Goal: Check status: Check status

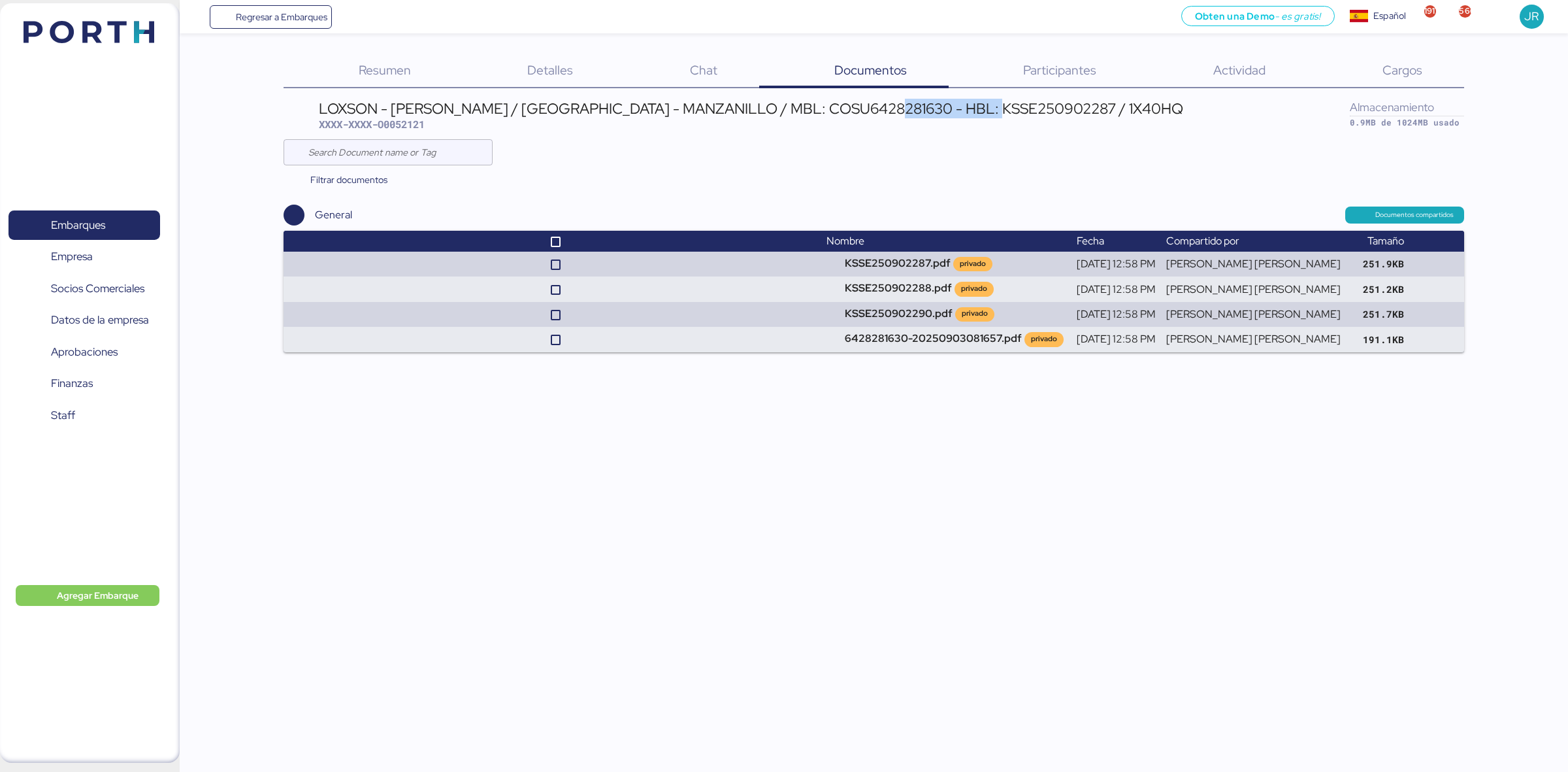
click at [30, 36] on img at bounding box center [89, 32] width 131 height 23
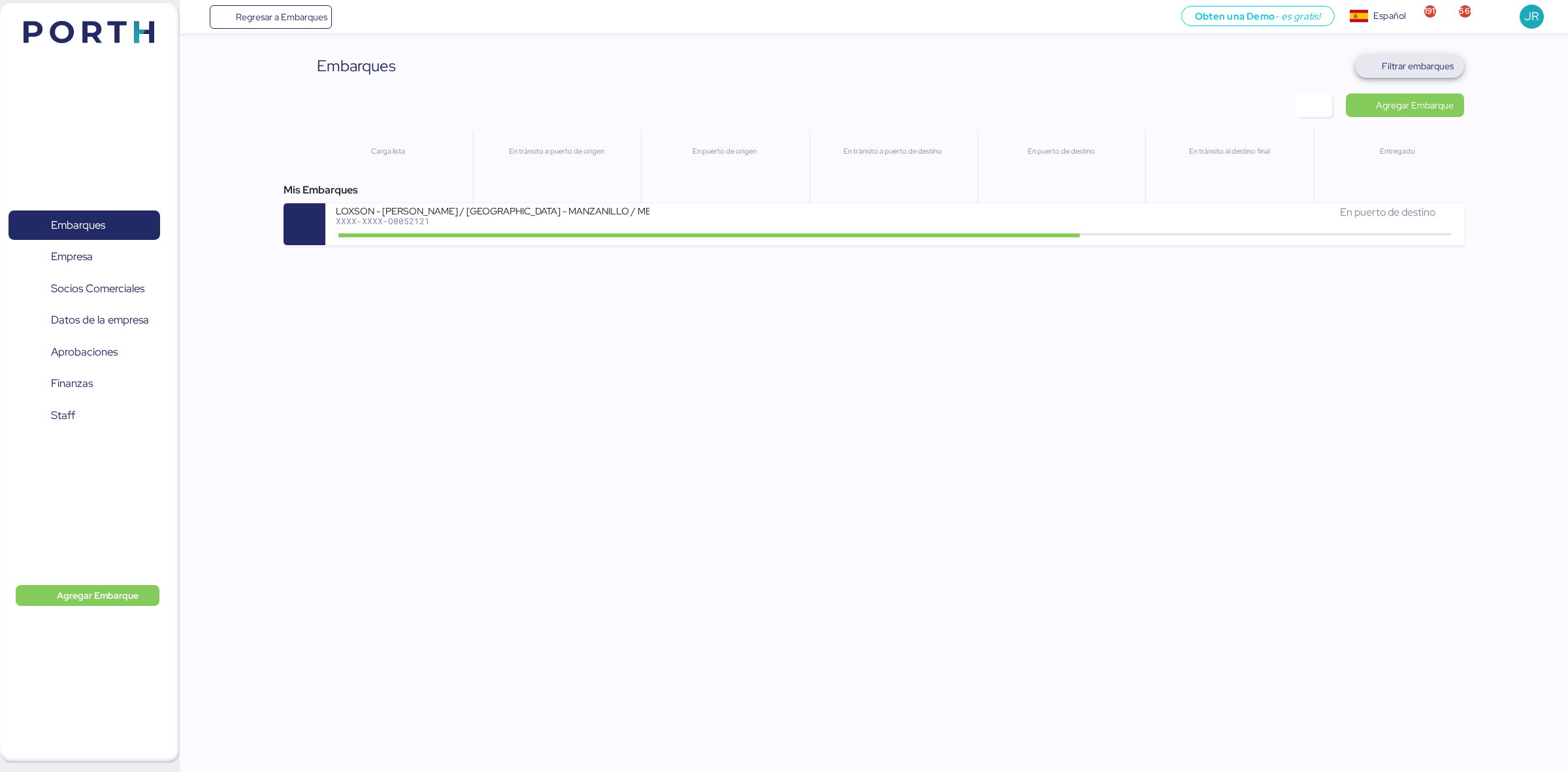
click at [1410, 56] on span "Filtrar embarques" at bounding box center [1409, 65] width 109 height 23
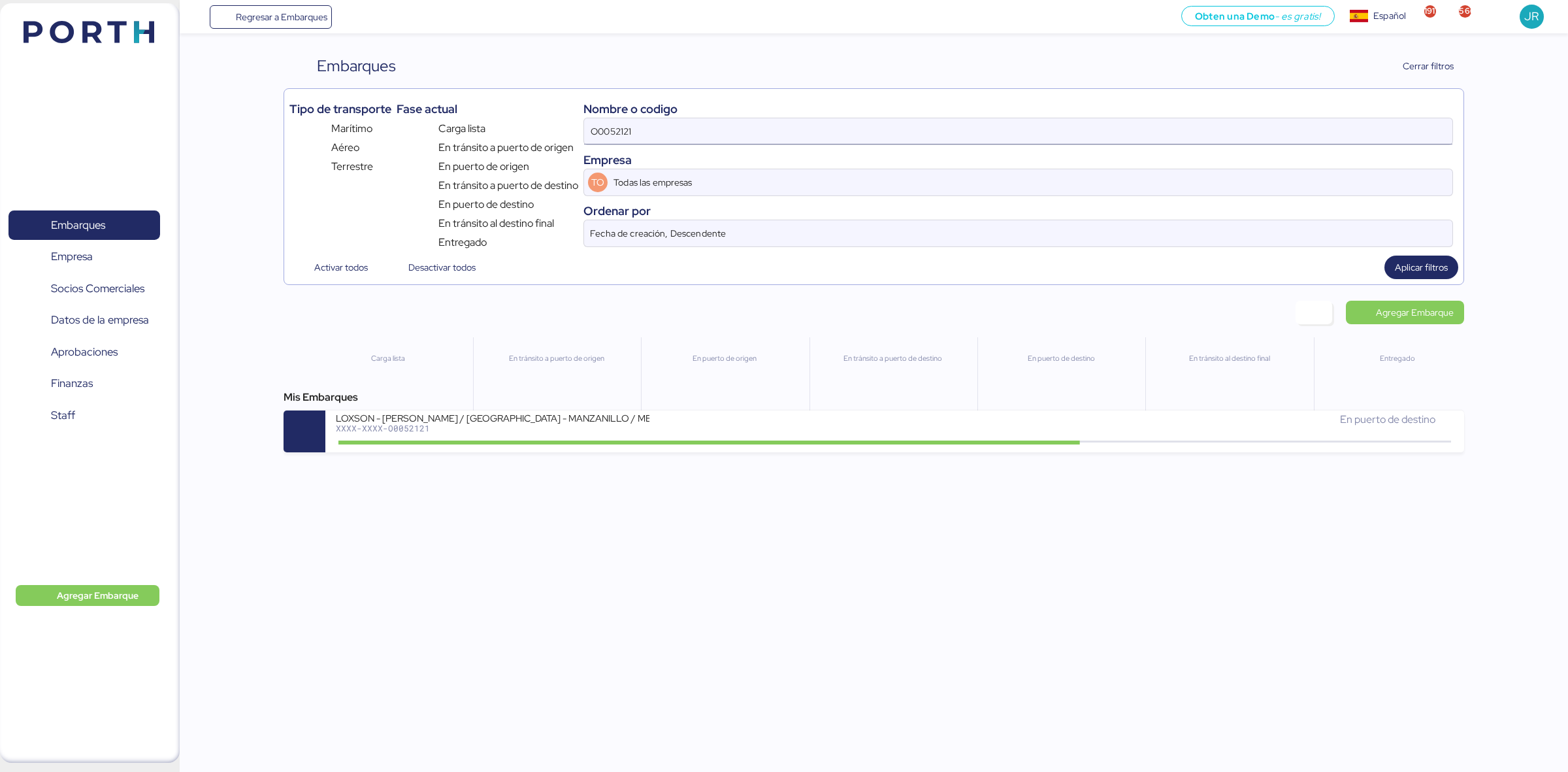
click at [765, 137] on input "O0052121" at bounding box center [1017, 131] width 868 height 26
paste input "O0052120"
type input "O0052120"
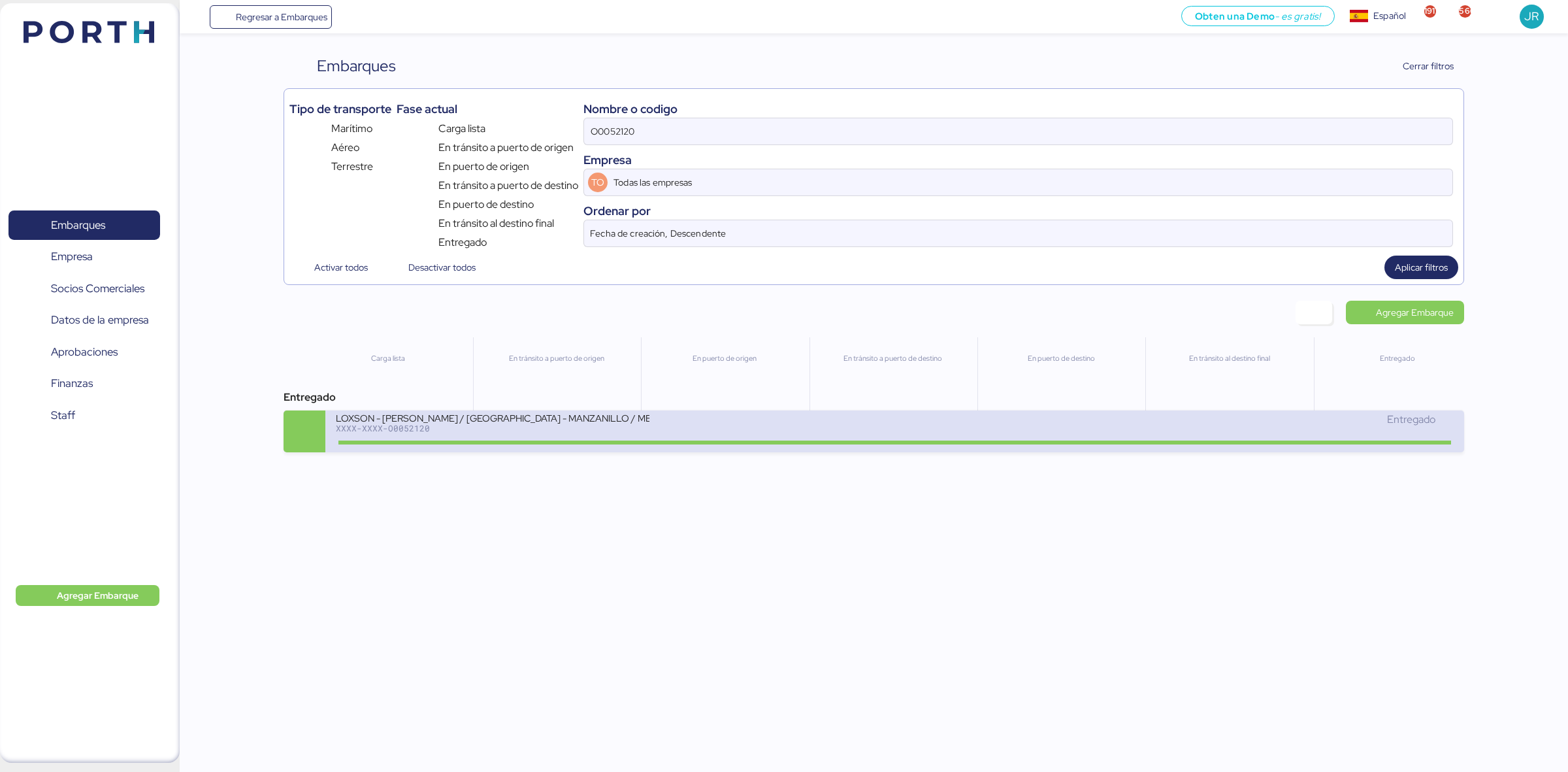
click at [597, 436] on div "LOXSON - [PERSON_NAME] / [GEOGRAPHIC_DATA] - MANZANILLO / MBL: COSU6428244920 -…" at bounding box center [615, 426] width 559 height 28
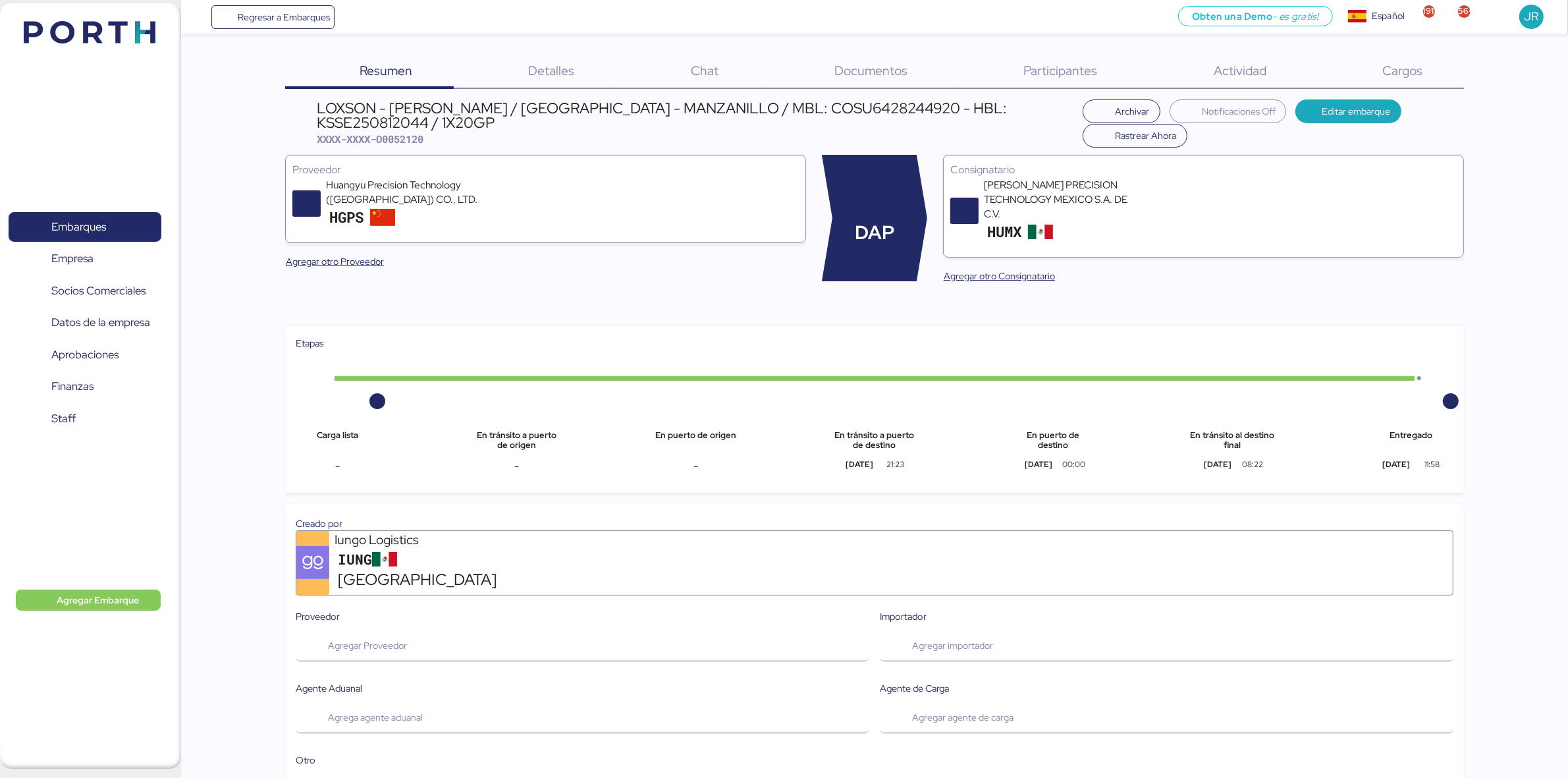
click at [1408, 60] on div "Cargos 0" at bounding box center [1386, 72] width 156 height 34
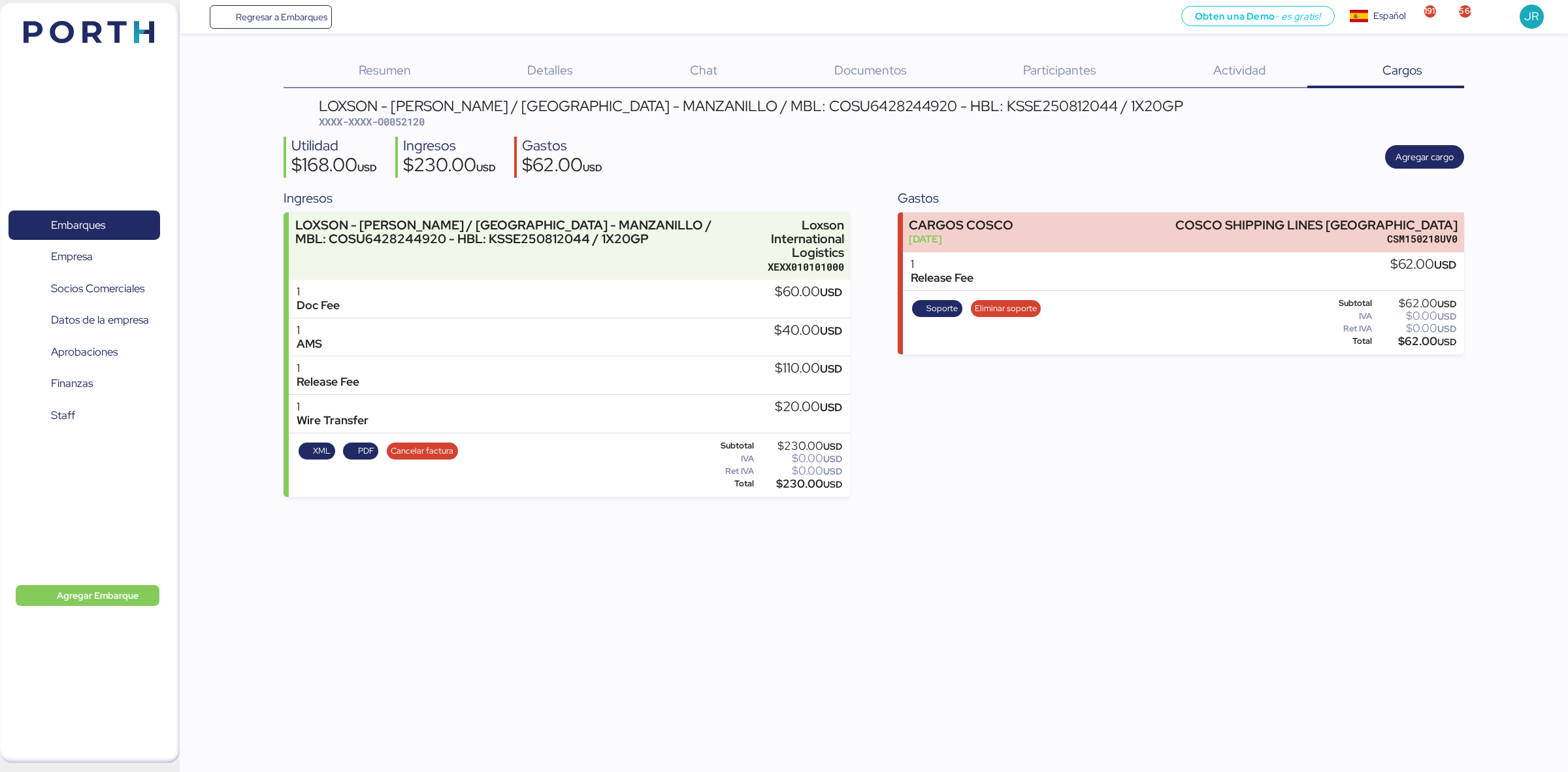
click at [838, 61] on span "Documentos" at bounding box center [870, 69] width 73 height 17
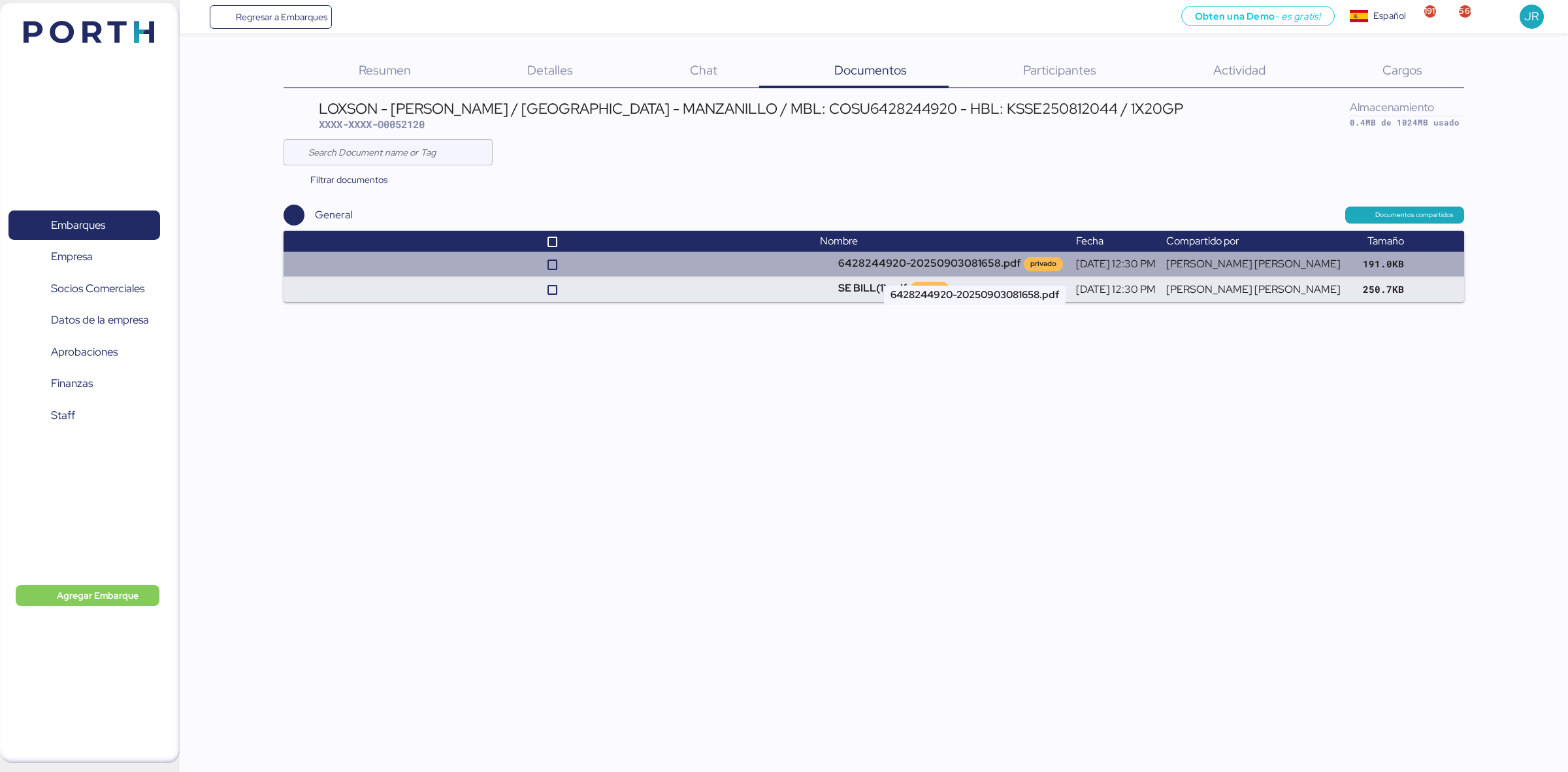
click at [934, 255] on td "6428244920-20250903081658.pdf privado" at bounding box center [942, 263] width 256 height 25
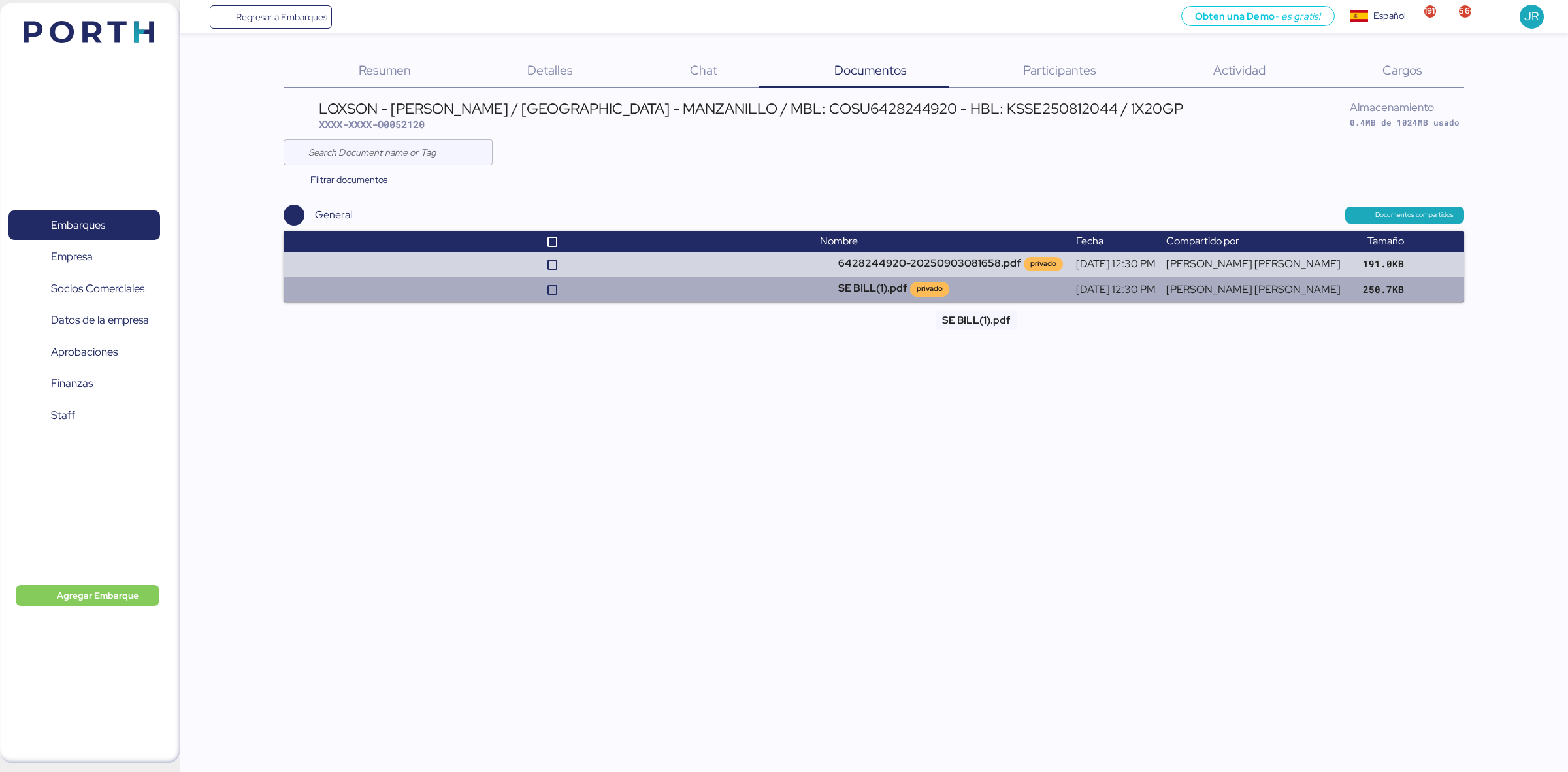
click at [879, 281] on td "SE BILL(1).pdf privado" at bounding box center [942, 288] width 256 height 25
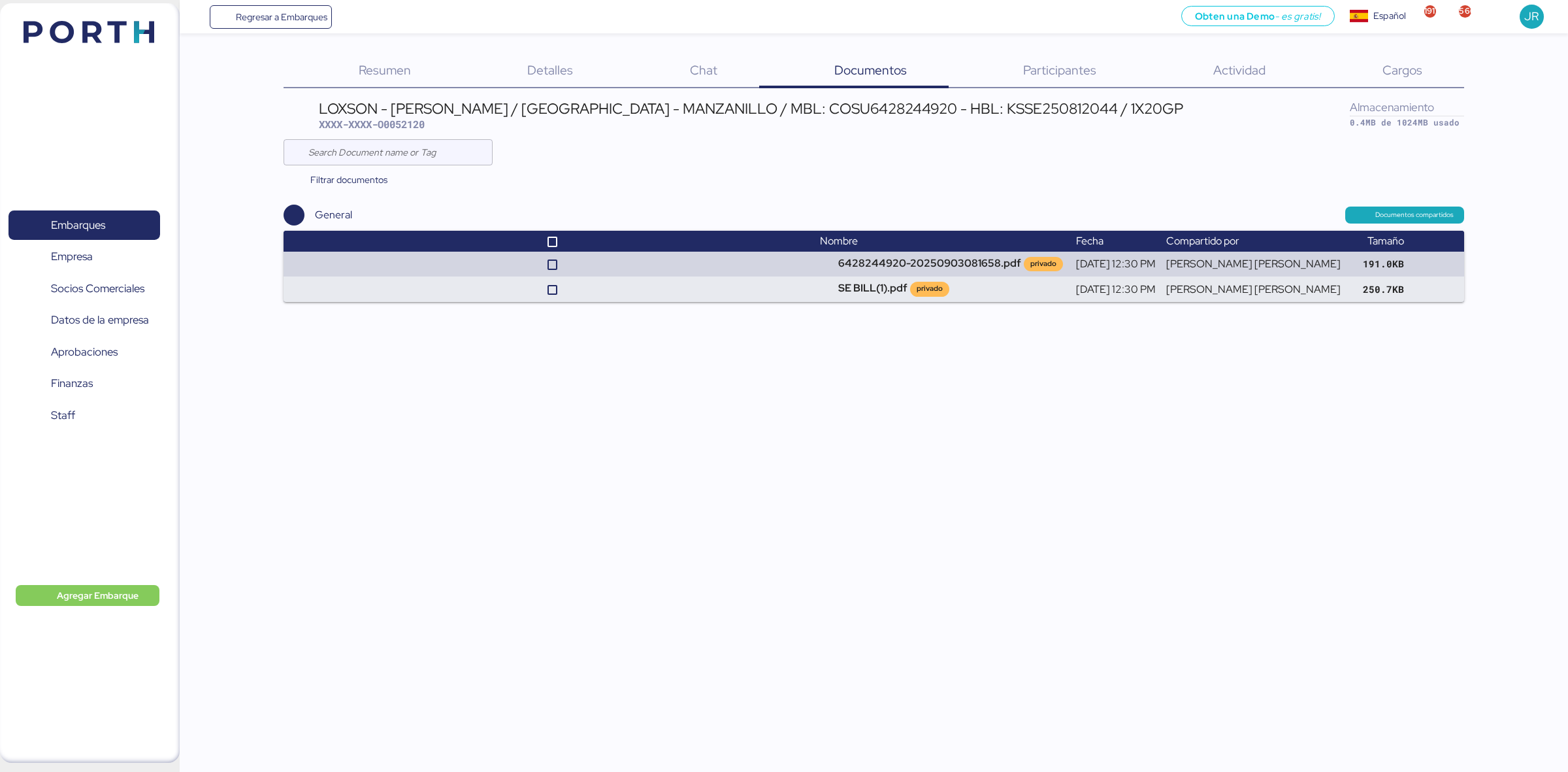
click at [93, 36] on img at bounding box center [89, 32] width 131 height 23
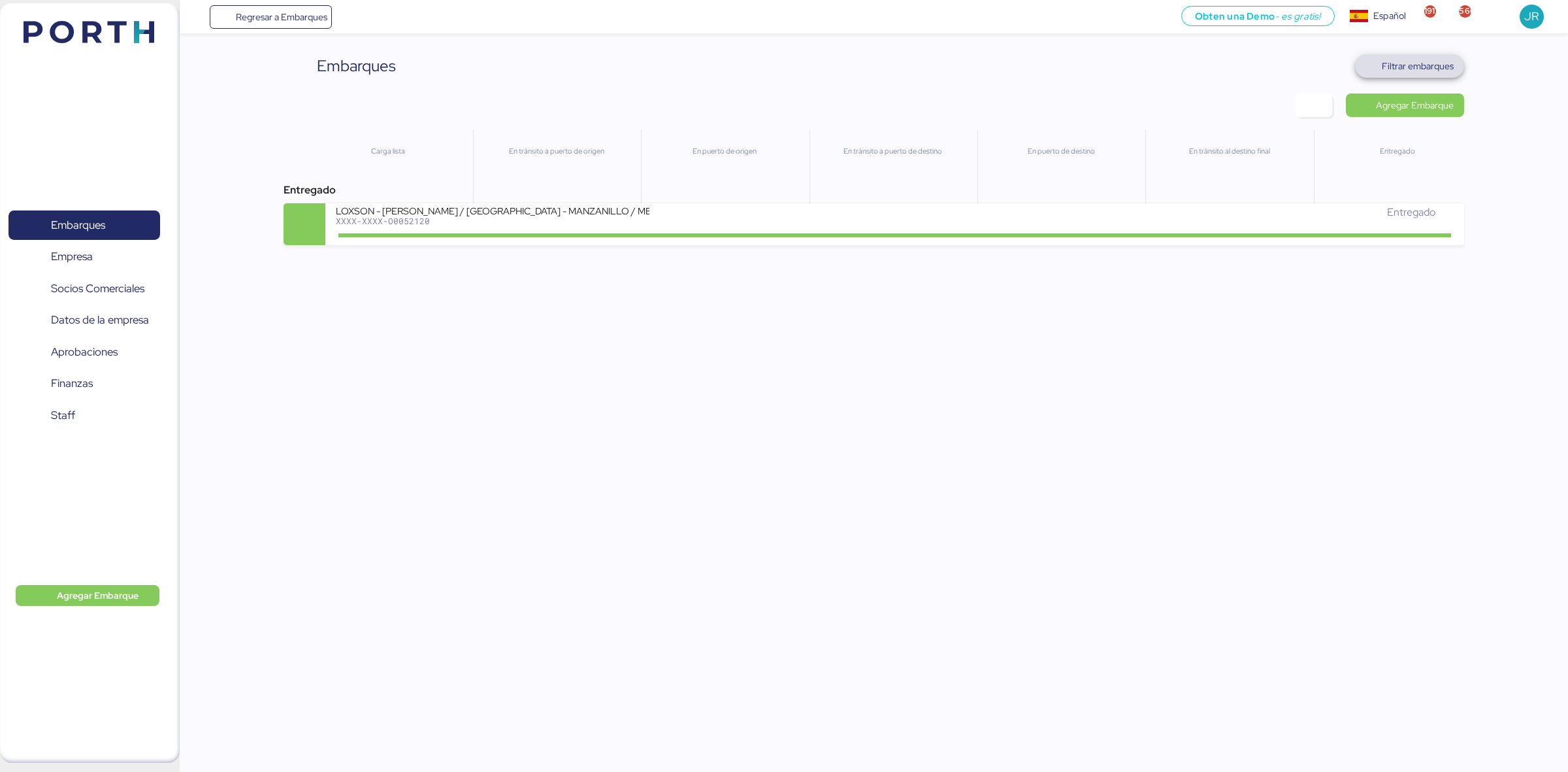
click at [1422, 67] on span "Filtrar embarques" at bounding box center [1417, 65] width 72 height 15
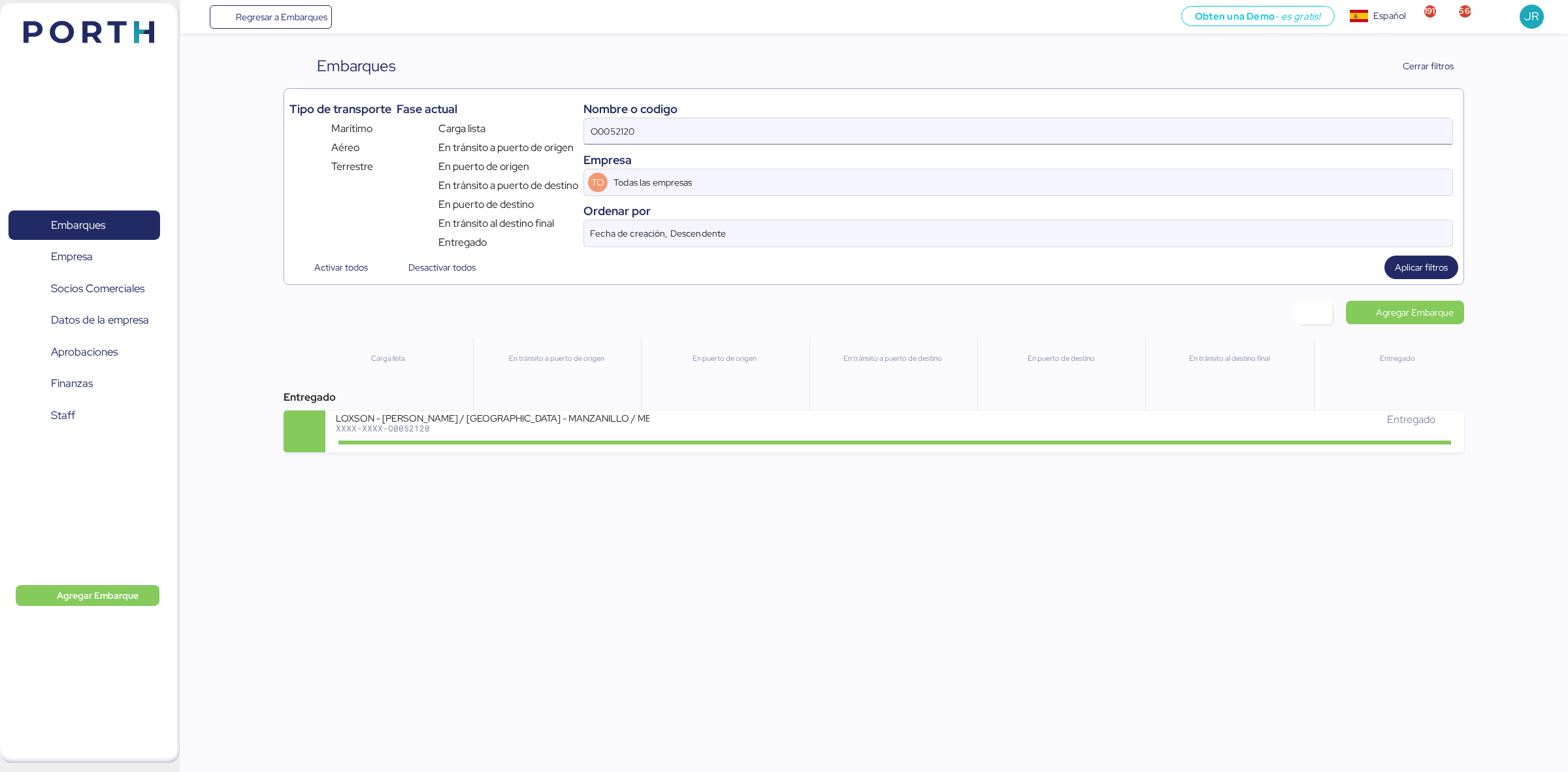
click at [613, 131] on input "O0052120" at bounding box center [1017, 131] width 868 height 26
paste input "08"
type input "O0052108"
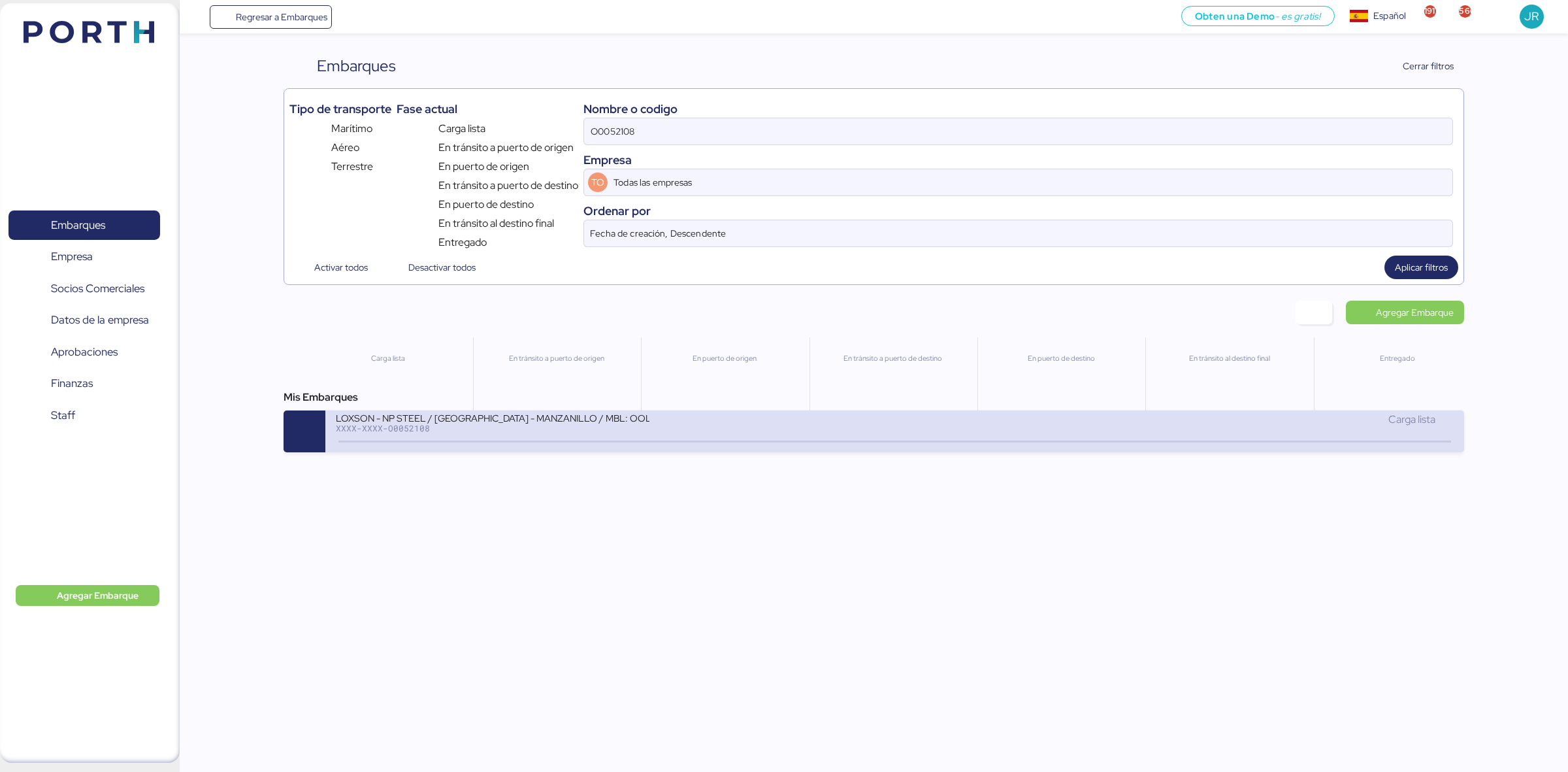
click at [538, 417] on div "LOXSON - NP STEEL / [GEOGRAPHIC_DATA] - MANZANILLO / MBL: OOLU8899530720 - HBL:…" at bounding box center [493, 417] width 313 height 11
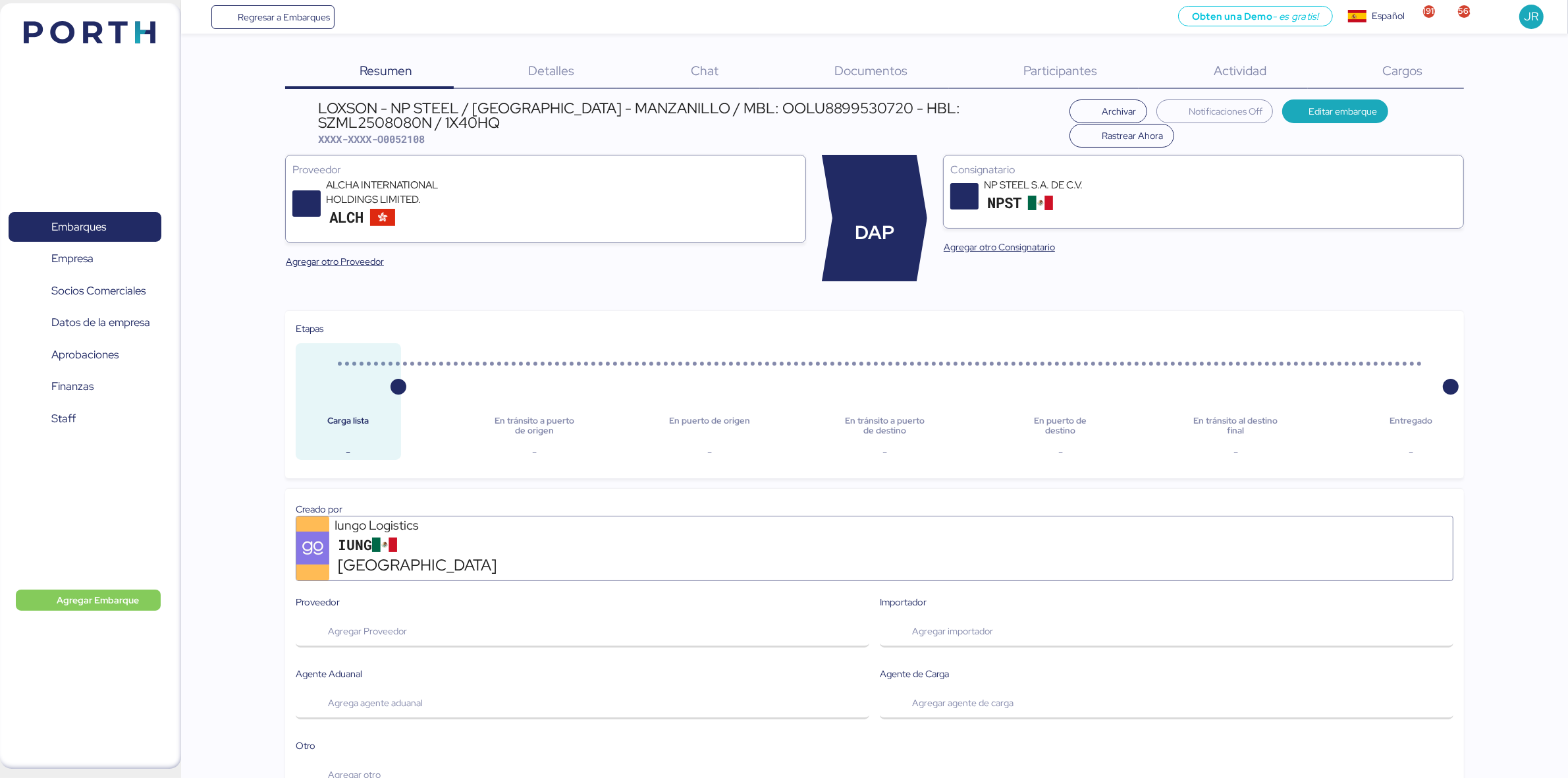
click at [1408, 56] on div "Cargos 0" at bounding box center [1386, 72] width 156 height 34
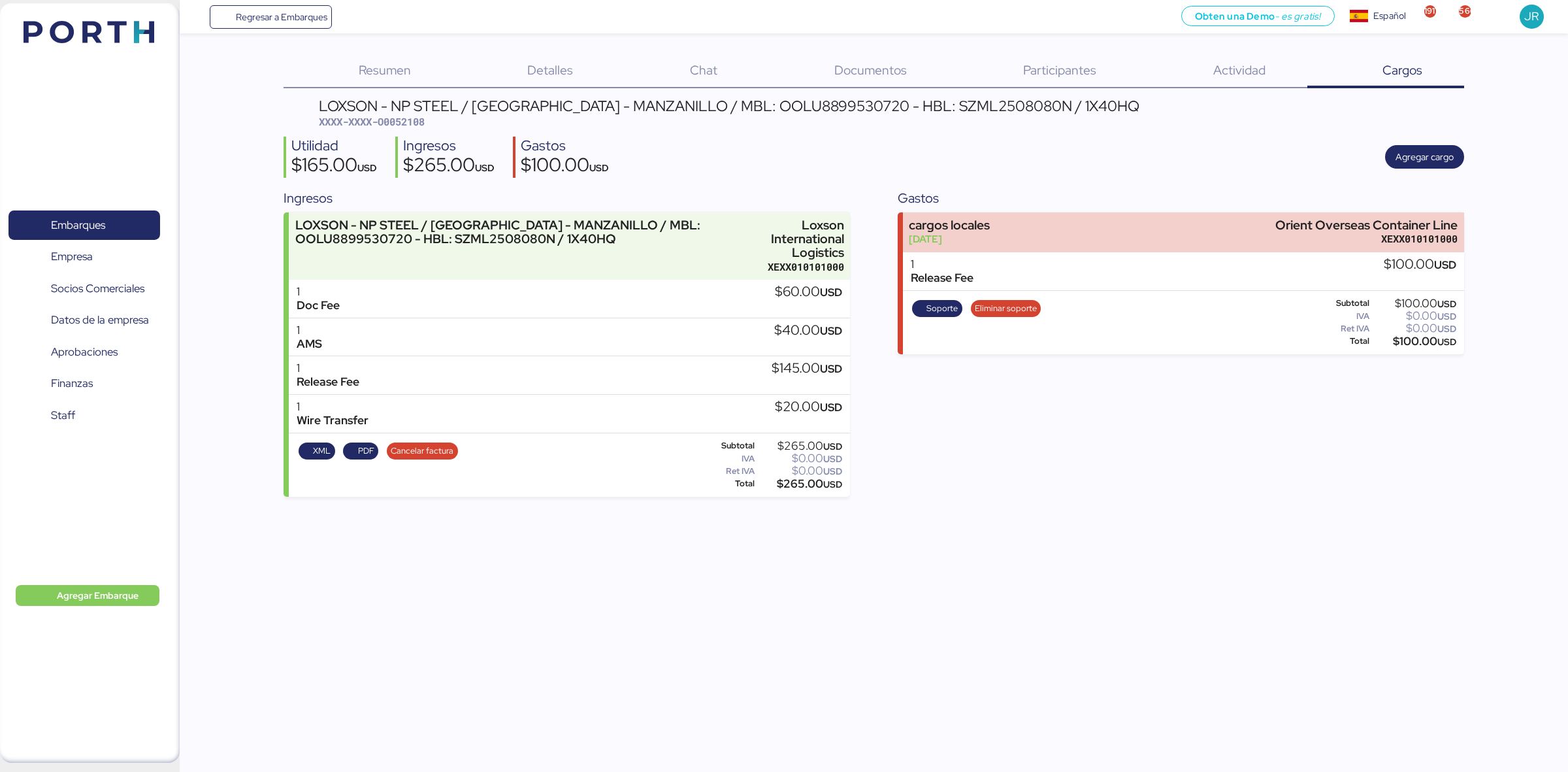
click at [1260, 57] on div "Actividad 0" at bounding box center [1222, 71] width 170 height 34
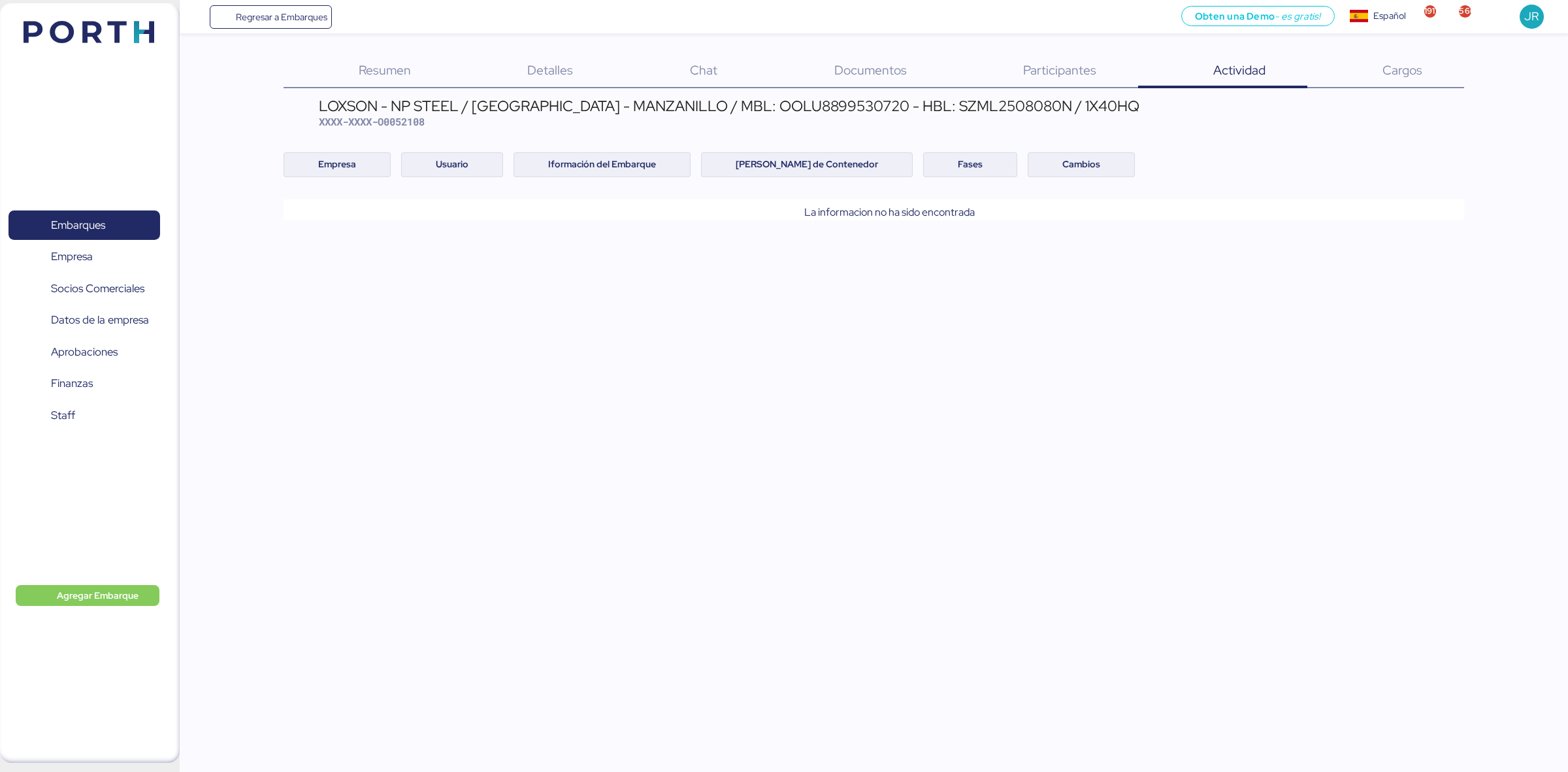
click at [1114, 60] on div "Participantes 0" at bounding box center [1043, 71] width 190 height 34
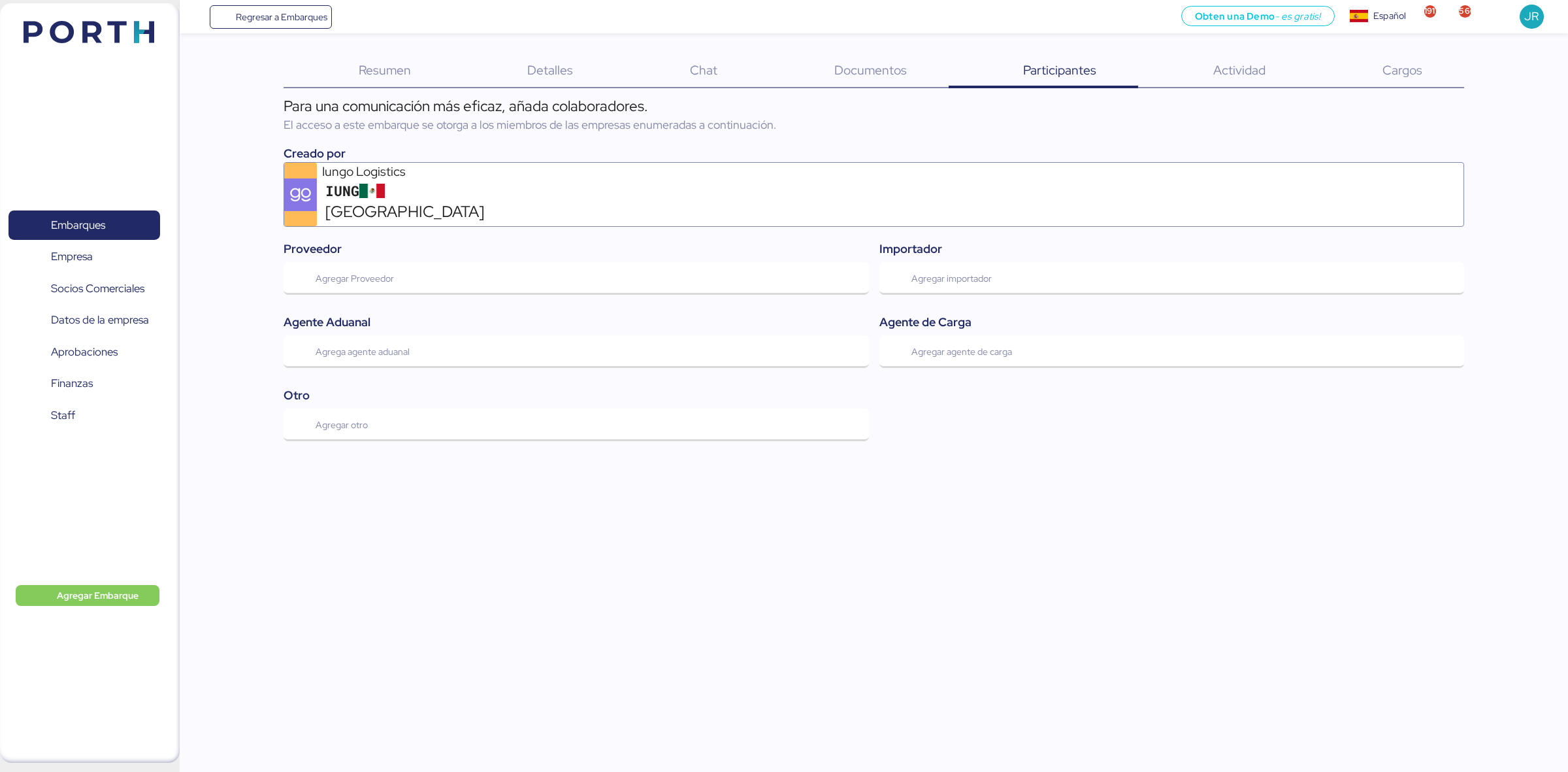
click at [905, 77] on span "Documentos" at bounding box center [870, 69] width 73 height 17
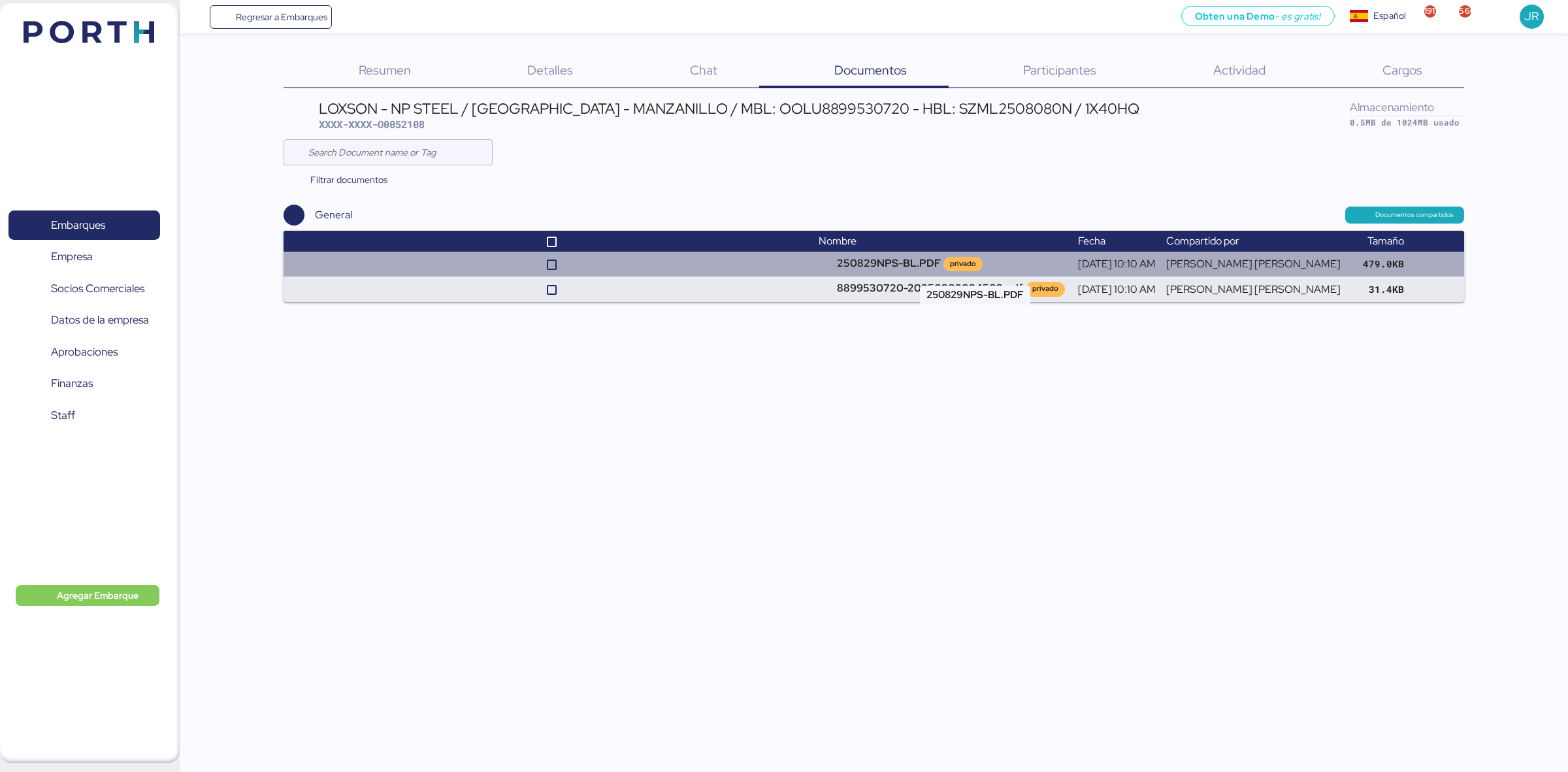
click at [888, 253] on td "250829NPS-BL.PDF privado" at bounding box center [942, 263] width 259 height 25
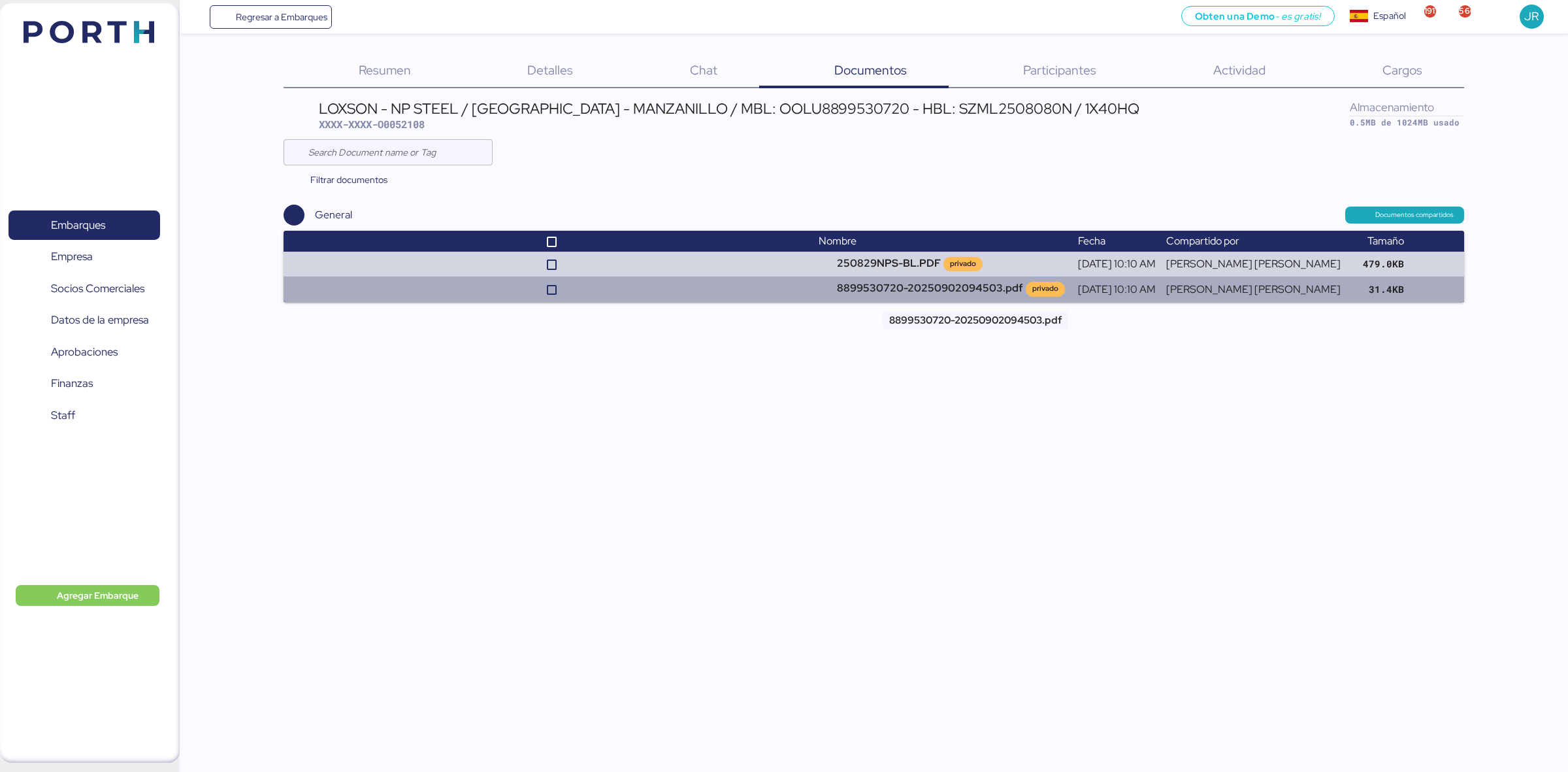
click at [956, 279] on td "8899530720-20250902094503.pdf privado" at bounding box center [942, 288] width 259 height 25
